Goal: Find specific page/section: Find specific page/section

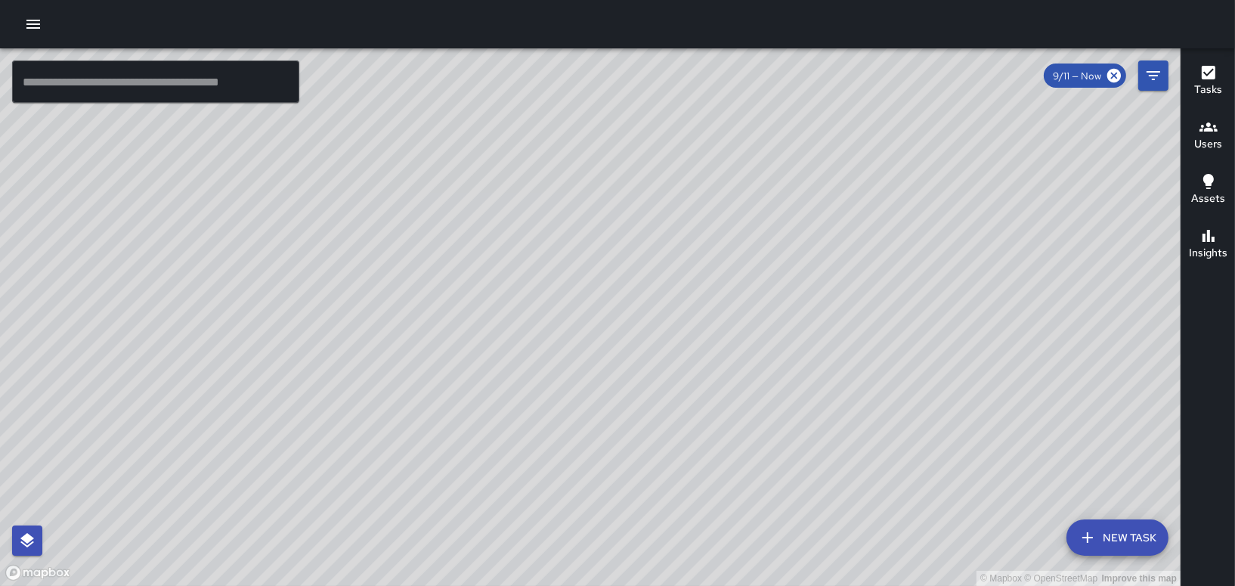
click at [34, 22] on icon "button" at bounding box center [33, 24] width 18 height 18
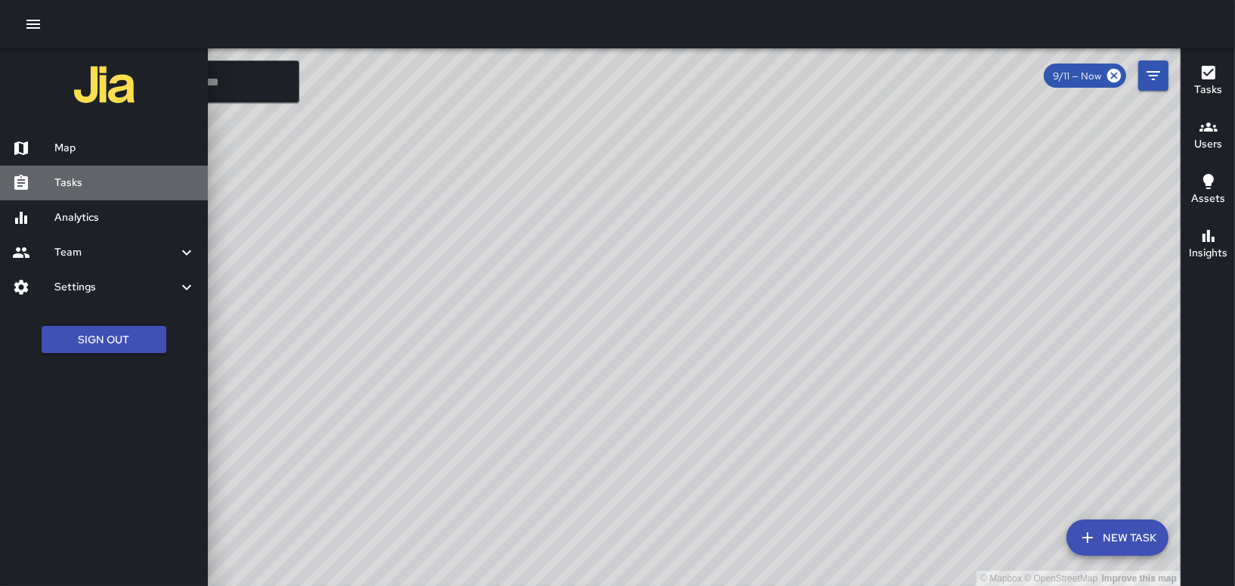
click at [67, 179] on h6 "Tasks" at bounding box center [124, 183] width 141 height 17
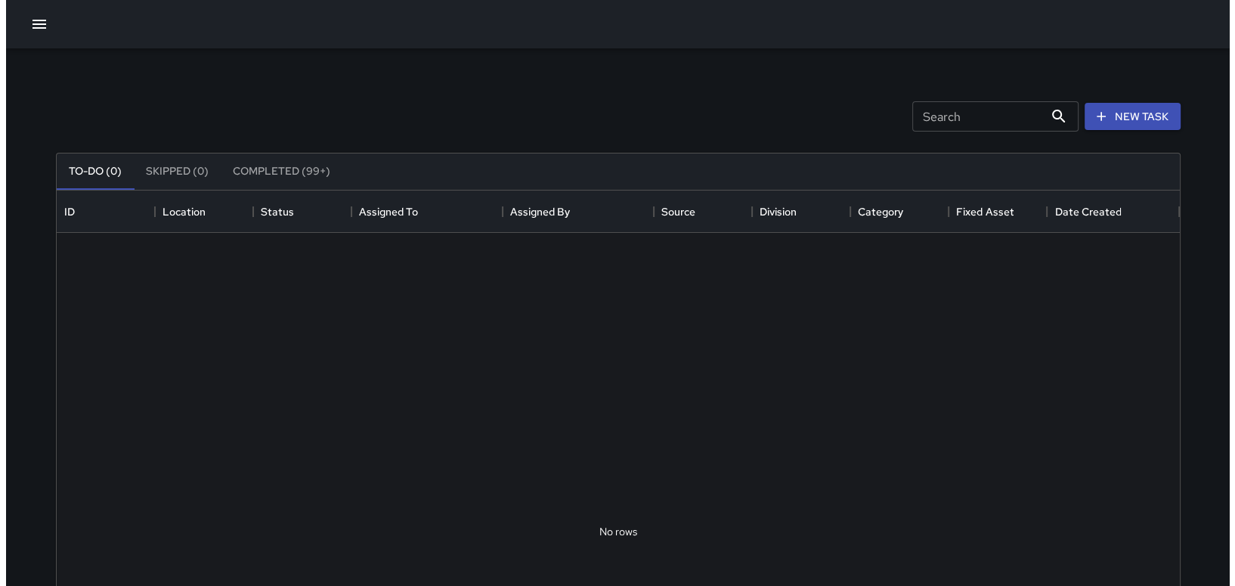
scroll to position [628, 1111]
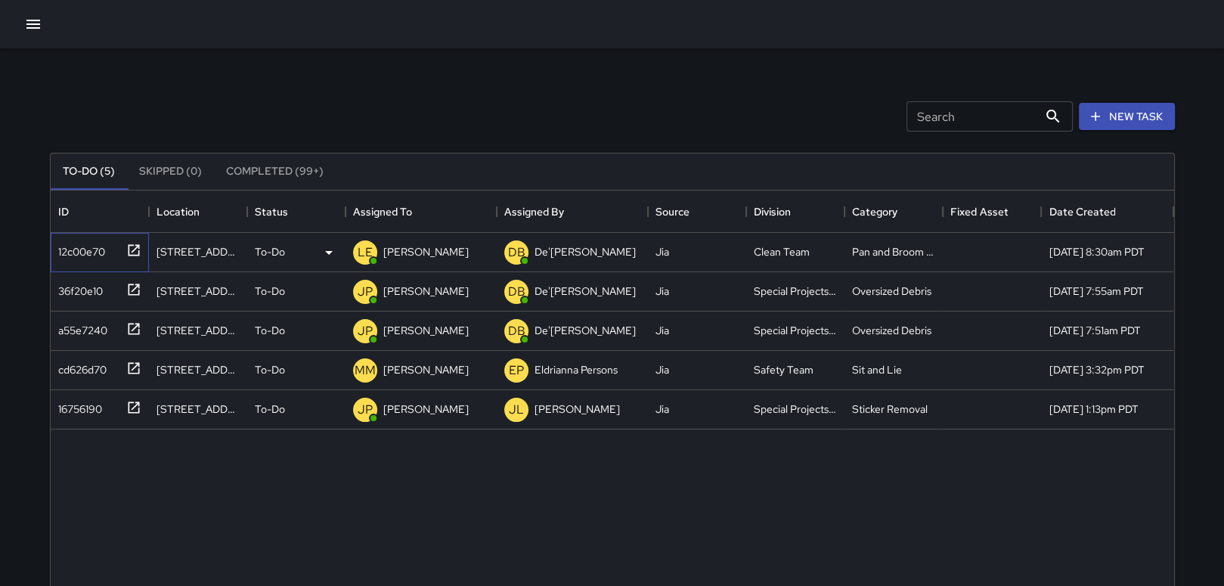
click at [135, 246] on icon at bounding box center [133, 250] width 15 height 15
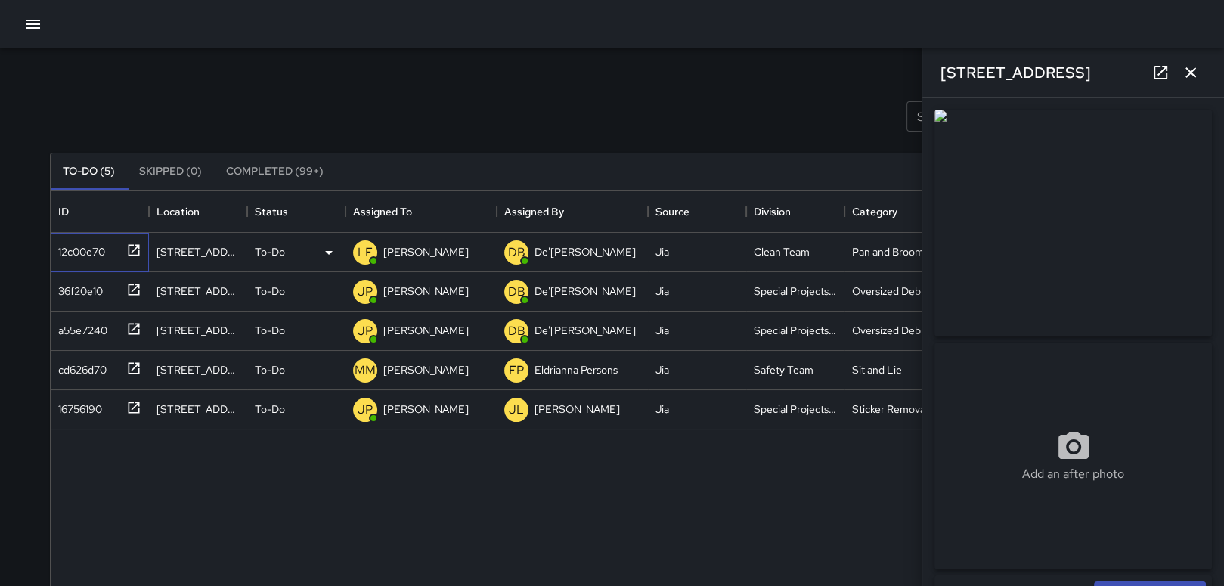
type input "**********"
click at [1190, 72] on icon "button" at bounding box center [1190, 72] width 11 height 11
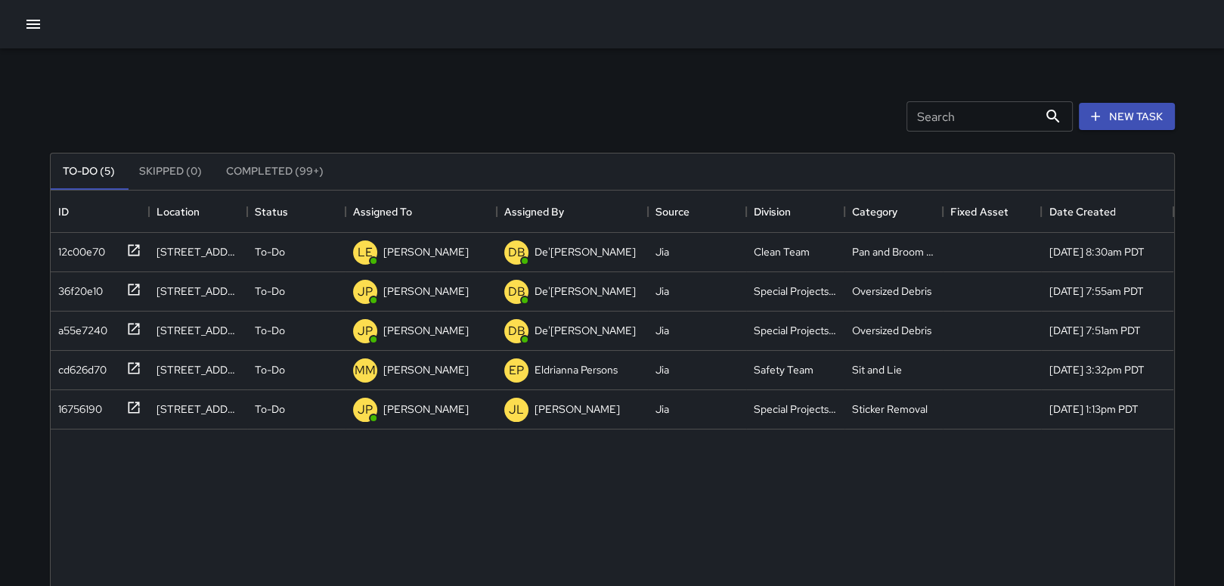
click at [24, 28] on icon "button" at bounding box center [33, 24] width 18 height 18
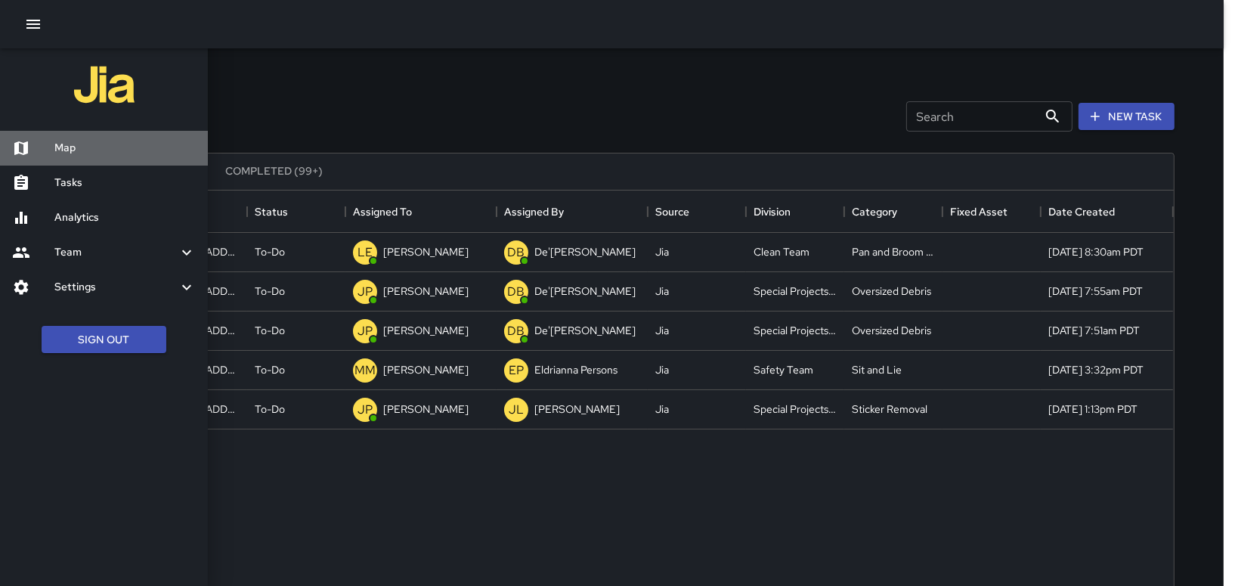
click at [72, 152] on h6 "Map" at bounding box center [124, 148] width 141 height 17
